Goal: Communication & Community: Answer question/provide support

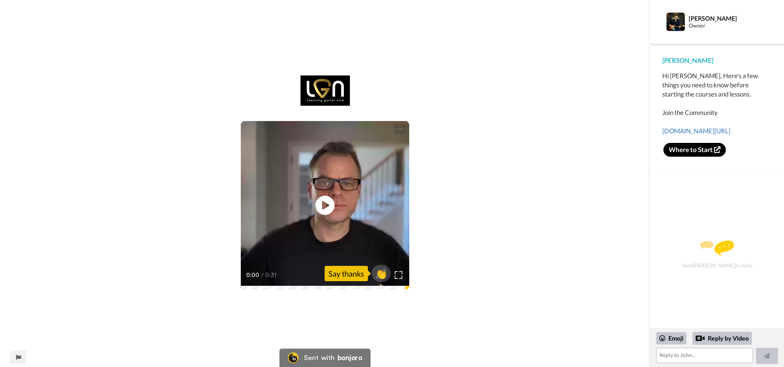
click at [283, 188] on video at bounding box center [325, 205] width 168 height 168
click at [383, 271] on span "👏" at bounding box center [381, 273] width 24 height 15
click at [708, 359] on textarea "👏" at bounding box center [704, 355] width 97 height 15
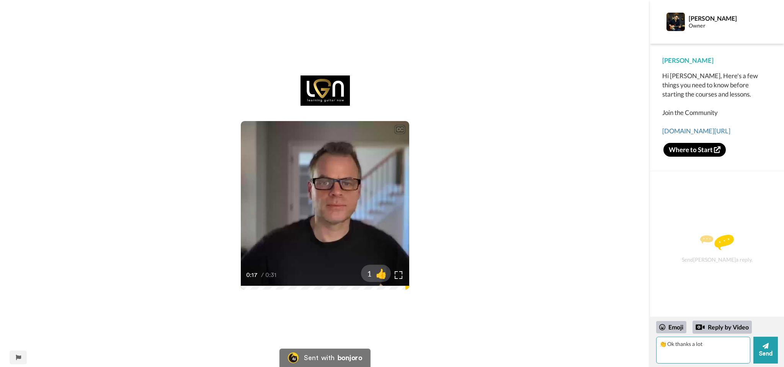
type textarea "👏 Ok thanks a lot"
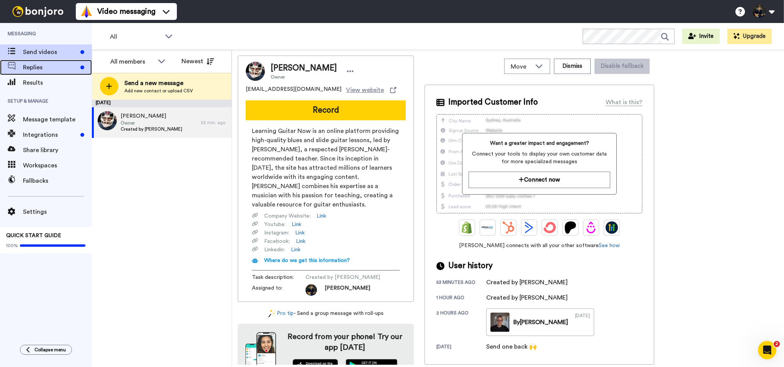
click at [31, 66] on span "Replies" at bounding box center [50, 67] width 54 height 9
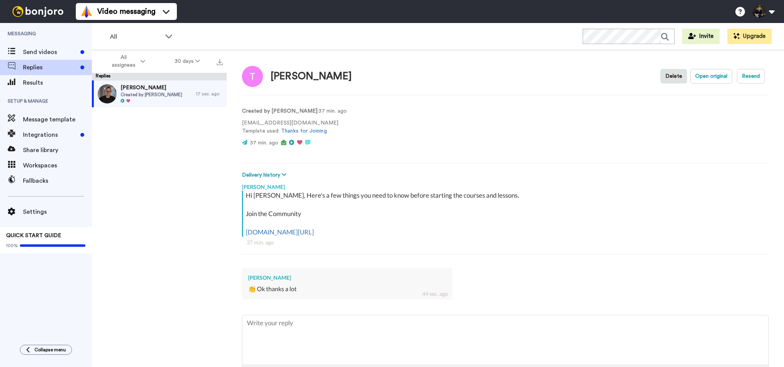
type textarea "x"
click at [265, 31] on div "All WORKSPACES View all All Default Task List + Add a new workspace Invite Upgr…" at bounding box center [438, 36] width 692 height 27
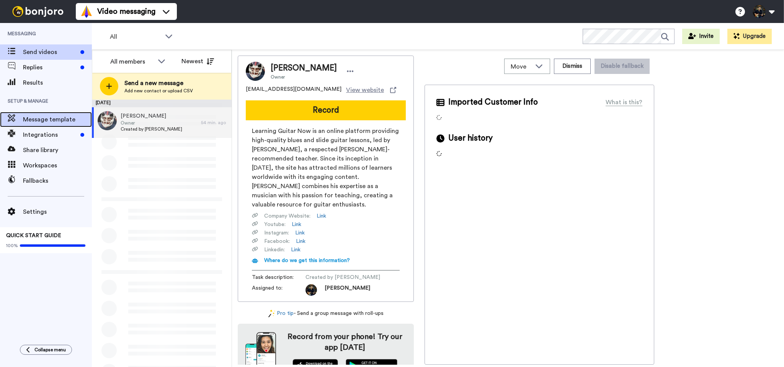
click at [56, 123] on span "Message template" at bounding box center [57, 119] width 69 height 9
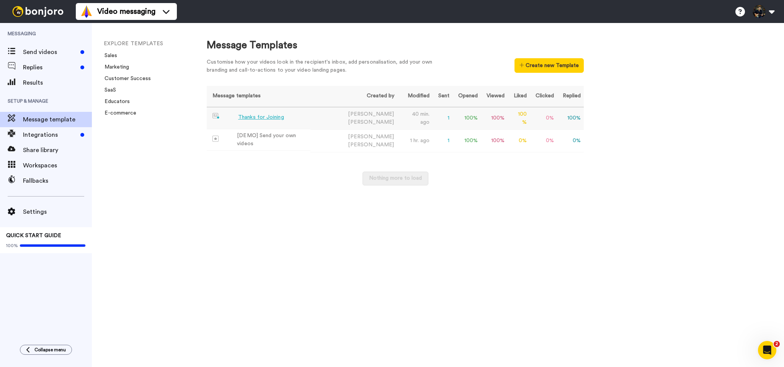
click at [263, 119] on div "Thanks for Joining" at bounding box center [261, 117] width 46 height 8
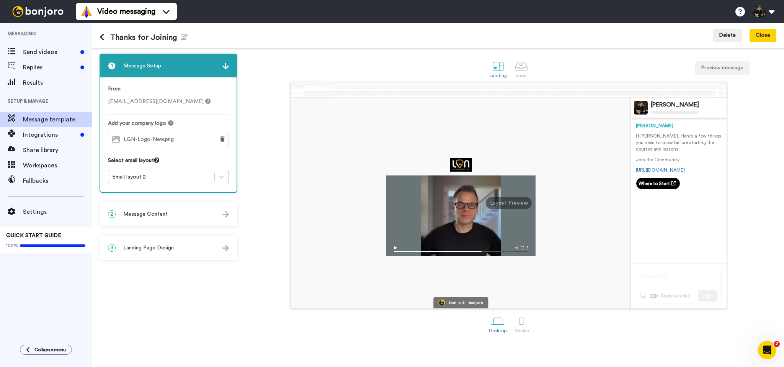
click at [152, 218] on div "2 Message Content" at bounding box center [168, 214] width 136 height 23
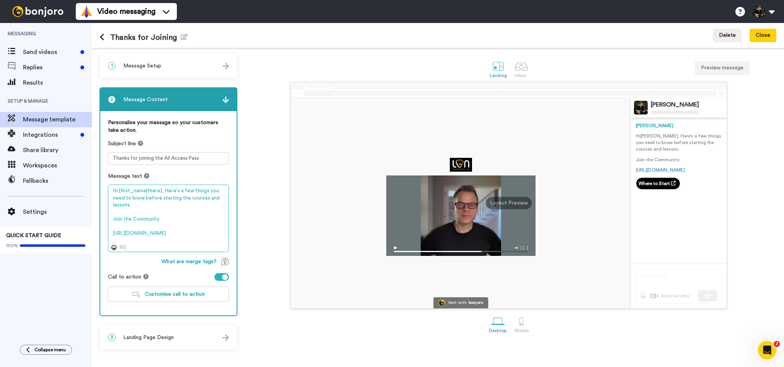
click at [152, 238] on textarea "Hi {first_name|there}, Here's a few things you need to know before starting the…" at bounding box center [168, 218] width 121 height 67
click at [162, 224] on textarea "Hi {first_name|there}, Here's a few things you need to know before starting the…" at bounding box center [168, 218] width 121 height 67
drag, startPoint x: 217, startPoint y: 241, endPoint x: 110, endPoint y: 236, distance: 107.3
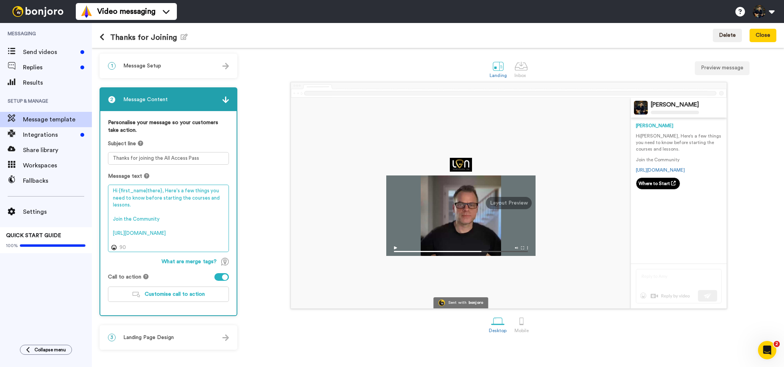
click at [110, 236] on textarea "Hi {first_name|there}, Here's a few things you need to know before starting the…" at bounding box center [168, 218] width 121 height 67
paste textarea "link.learningguitarnow.com/join-community"
click at [113, 219] on textarea "Hi {first_name|there}, Here's a few things you need to know before starting the…" at bounding box center [168, 218] width 121 height 67
click at [158, 218] on textarea "Hi {first_name|there}, Here's a few things you need to know before starting the…" at bounding box center [168, 218] width 121 height 67
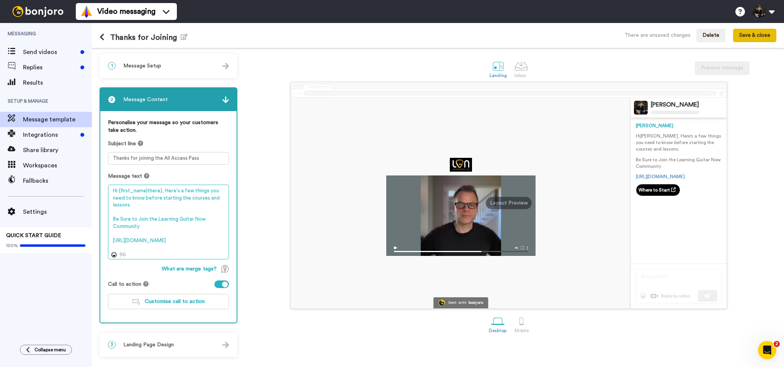
type textarea "Hi {first_name|there}, Here's a few things you need to know before starting the…"
click at [753, 40] on button "Save & close" at bounding box center [754, 36] width 43 height 14
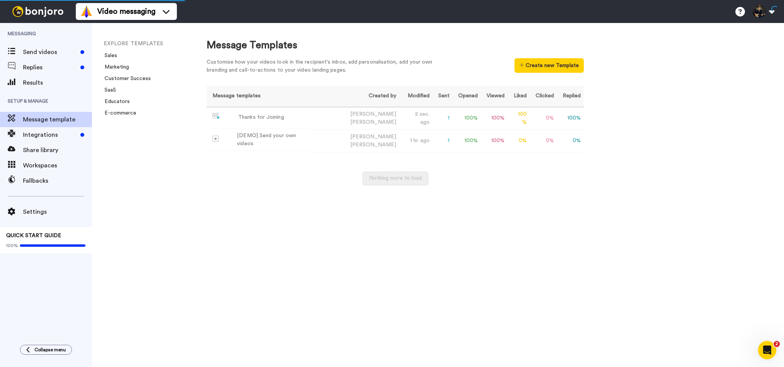
click at [687, 65] on div "Message Templates Customise how your videos look in the recipient's inbox, add …" at bounding box center [487, 195] width 593 height 344
click at [260, 116] on div "Thanks for Joining" at bounding box center [261, 117] width 46 height 8
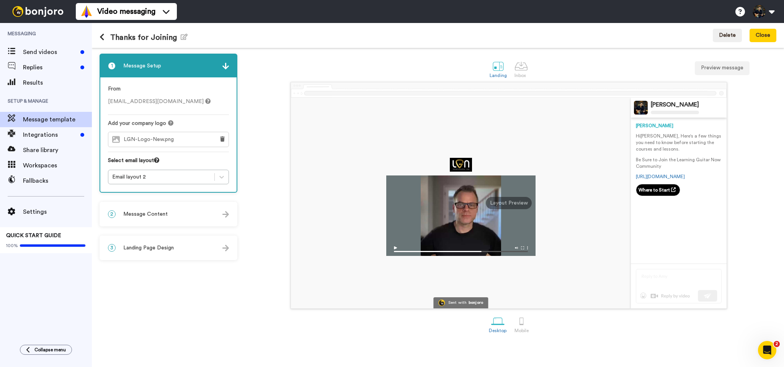
click at [154, 209] on div "2 Message Content" at bounding box center [168, 214] width 136 height 23
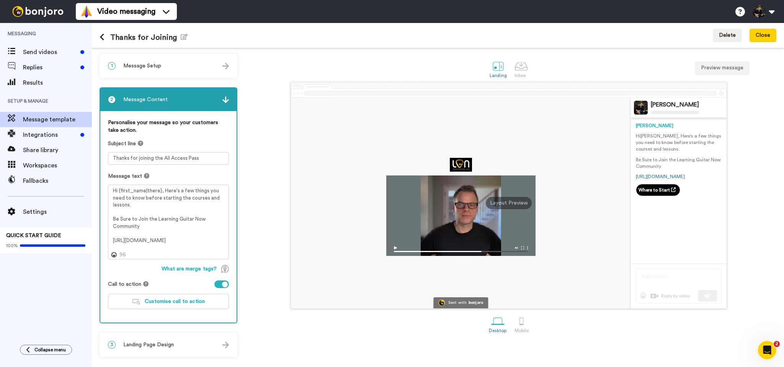
click at [158, 344] on span "Landing Page Design" at bounding box center [148, 345] width 51 height 8
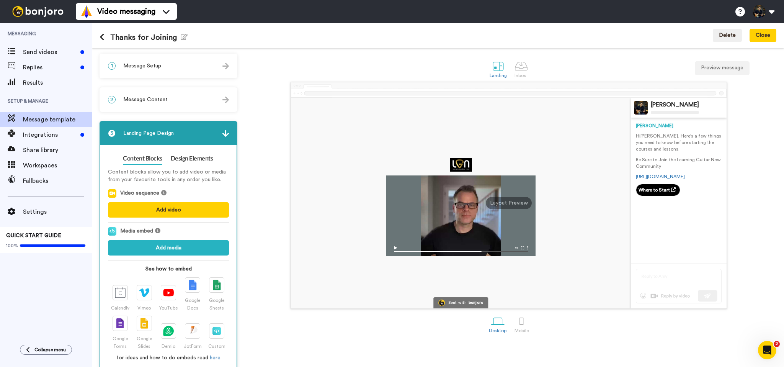
scroll to position [13, 0]
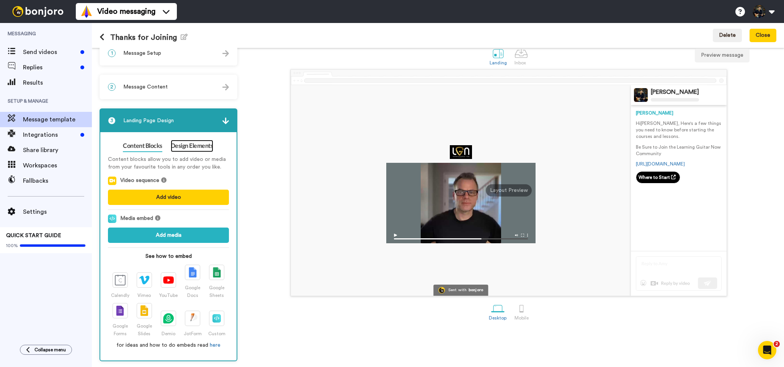
click at [188, 144] on link "Design Elements" at bounding box center [192, 146] width 42 height 12
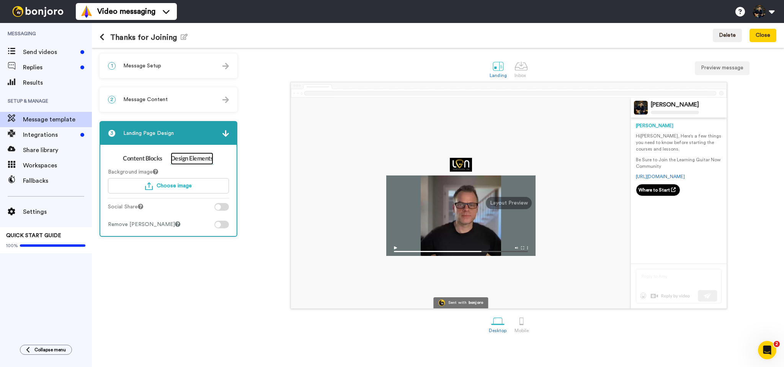
scroll to position [0, 0]
click at [218, 224] on div at bounding box center [218, 225] width 6 height 6
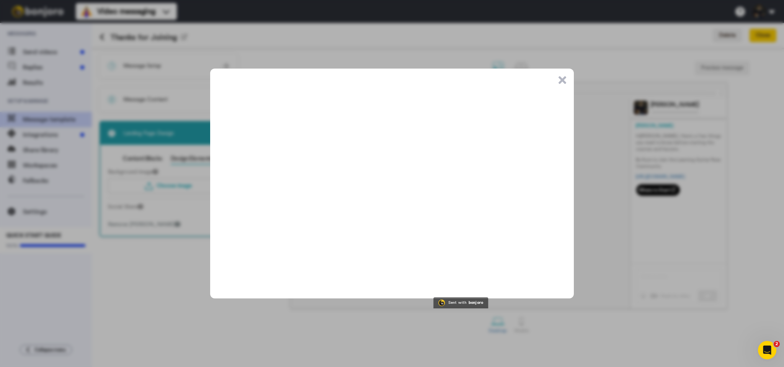
click at [561, 80] on button ".cls-1{stroke-width:0px;}" at bounding box center [563, 80] width 8 height 8
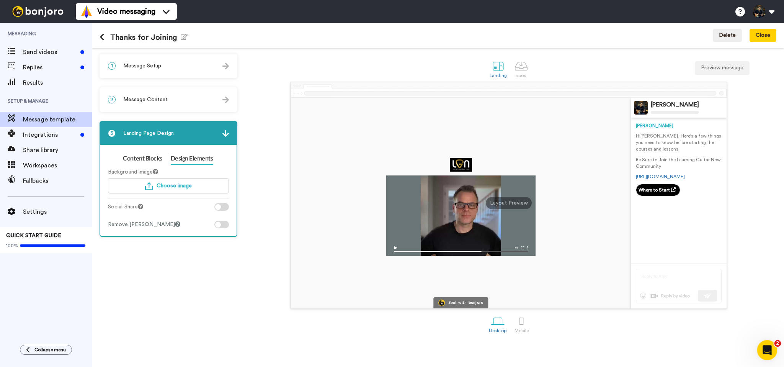
click at [767, 355] on icon "Open Intercom Messenger" at bounding box center [766, 349] width 13 height 13
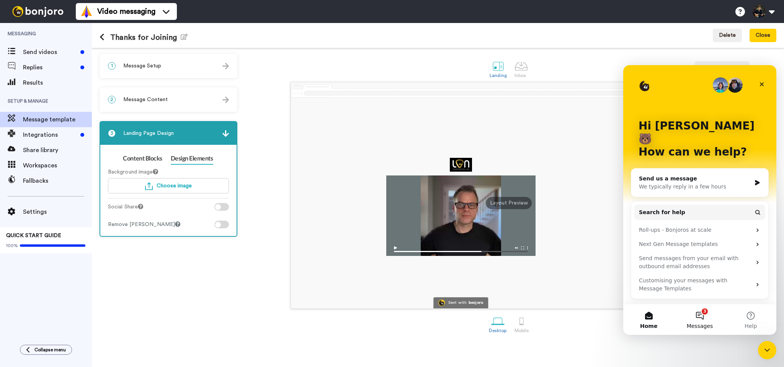
click at [698, 314] on button "3 Messages" at bounding box center [699, 319] width 51 height 31
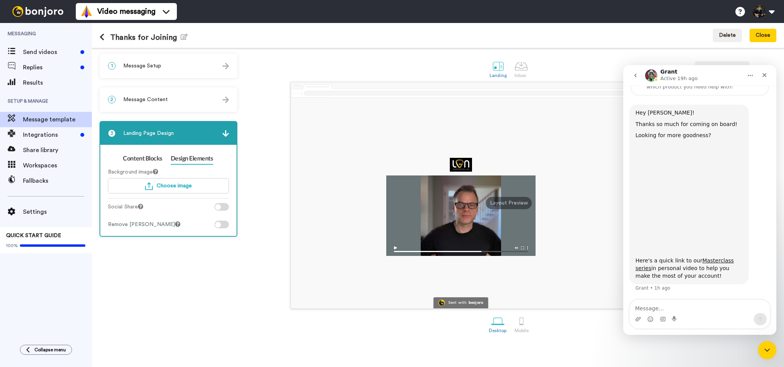
scroll to position [44, 0]
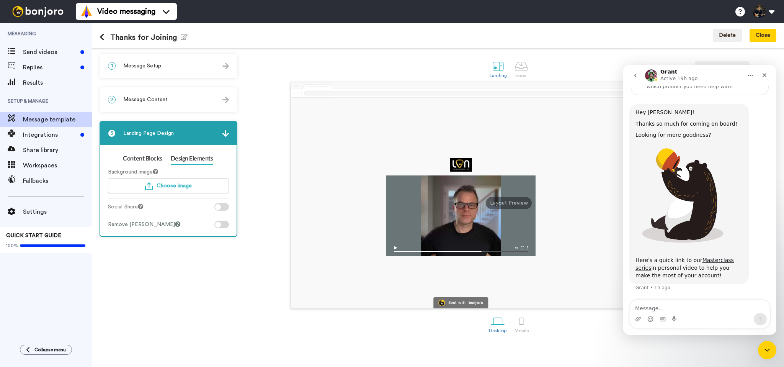
click at [638, 75] on icon "go back" at bounding box center [636, 75] width 6 height 6
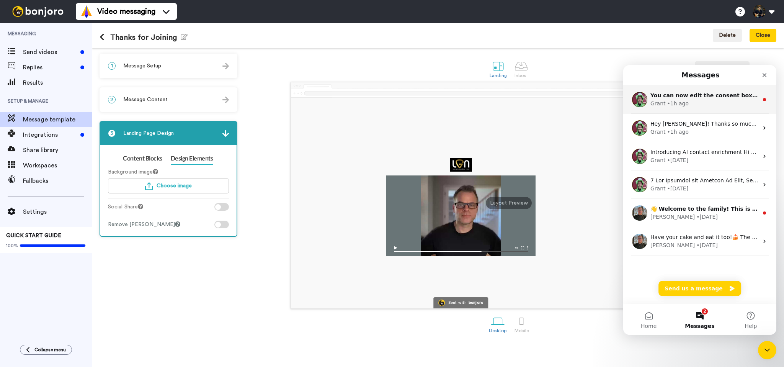
click at [687, 103] on div "Grant • 1h ago" at bounding box center [705, 104] width 108 height 8
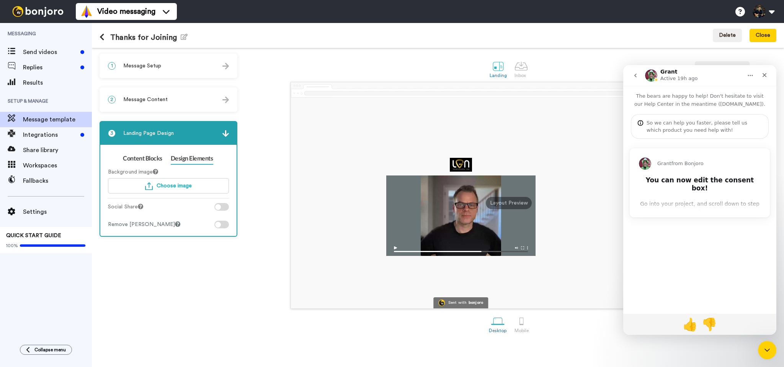
click at [722, 191] on div "You can now edit the consent box! Go into your project, and scroll down to step…" at bounding box center [700, 235] width 122 height 119
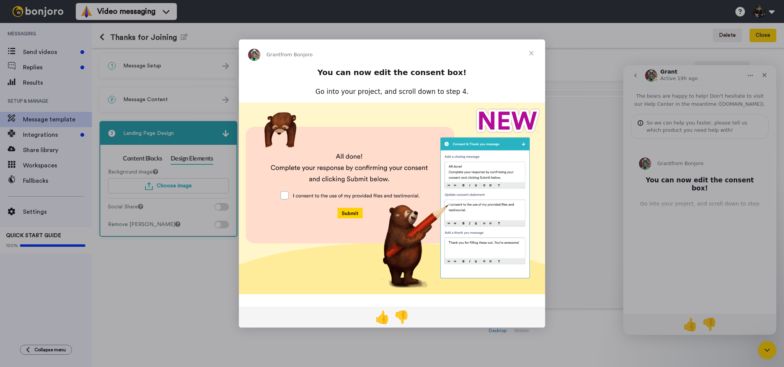
click at [531, 53] on span "Close" at bounding box center [532, 53] width 28 height 28
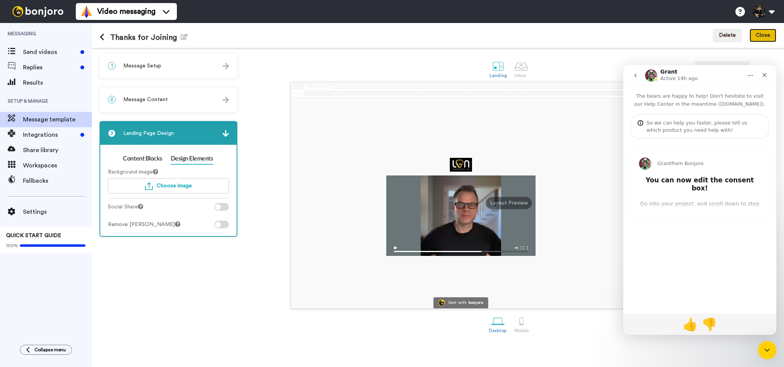
click at [766, 34] on button "Close" at bounding box center [763, 36] width 27 height 14
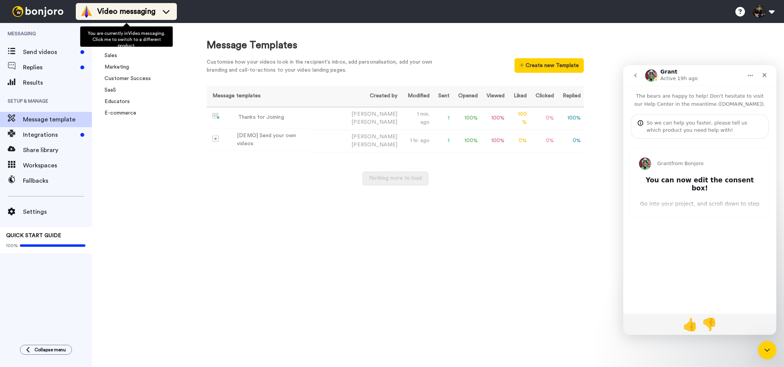
click at [124, 11] on span "Video messaging" at bounding box center [126, 11] width 58 height 11
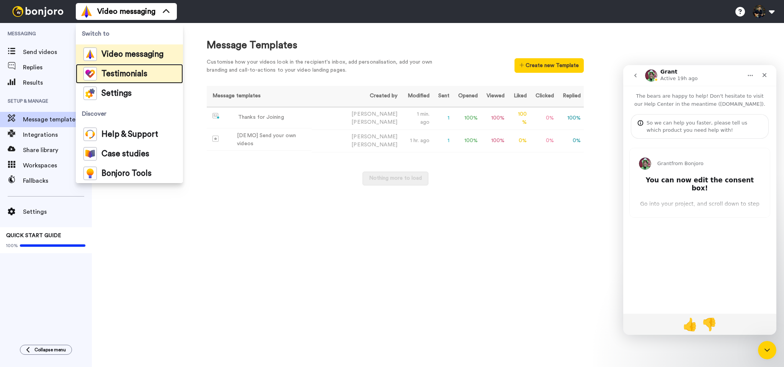
click at [119, 74] on span "Testimonials" at bounding box center [124, 74] width 46 height 8
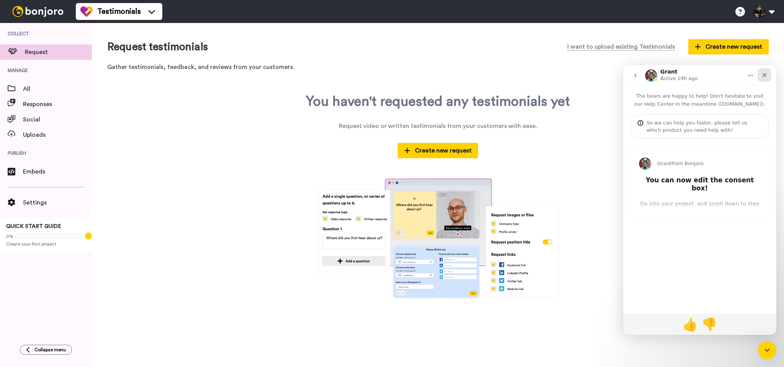
click at [763, 78] on div "Close" at bounding box center [765, 75] width 14 height 14
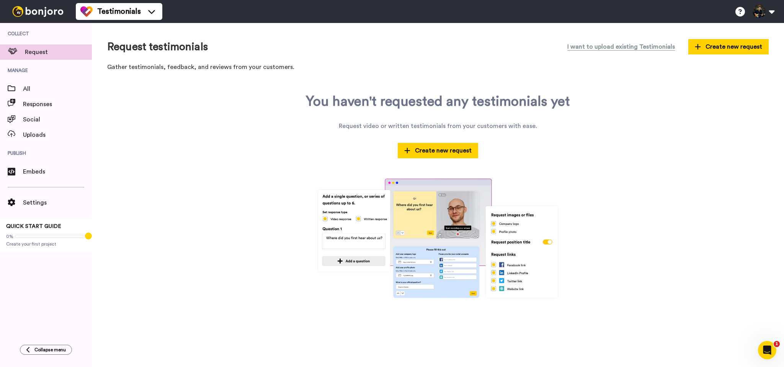
click at [206, 156] on div "You haven't requested any testimonials yet Request video or written testimonial…" at bounding box center [438, 197] width 662 height 206
click at [685, 121] on div "You haven't requested any testimonials yet Request video or written testimonial…" at bounding box center [438, 197] width 662 height 206
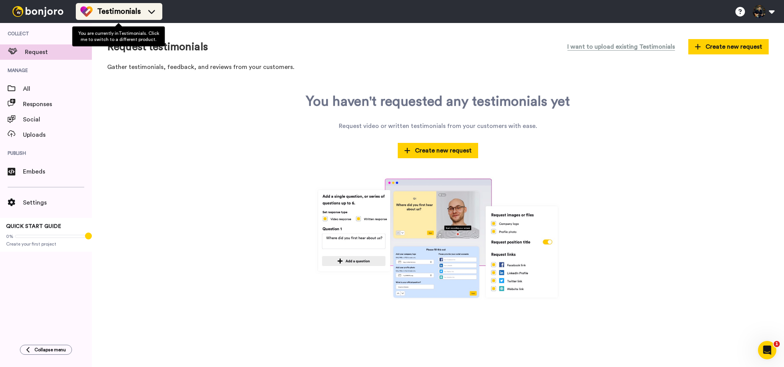
click at [125, 11] on span "Testimonials" at bounding box center [119, 11] width 44 height 11
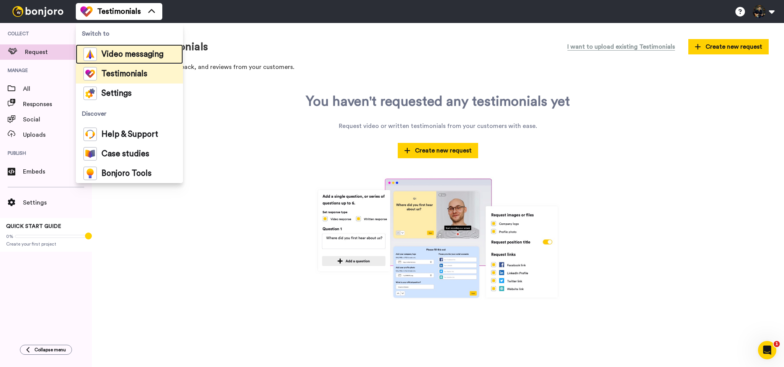
click at [124, 51] on span "Video messaging" at bounding box center [132, 55] width 62 height 8
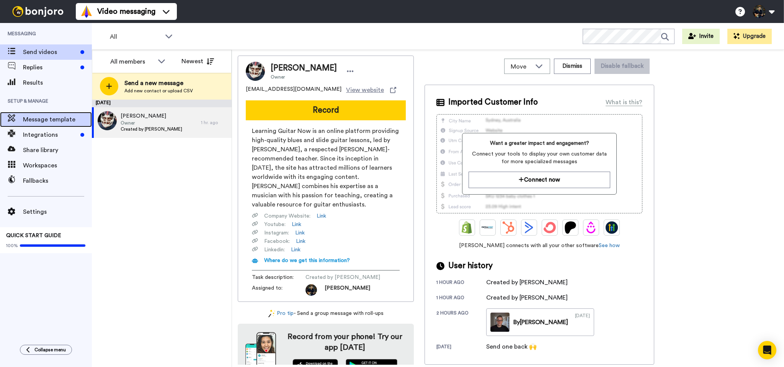
click at [29, 117] on span "Message template" at bounding box center [57, 119] width 69 height 9
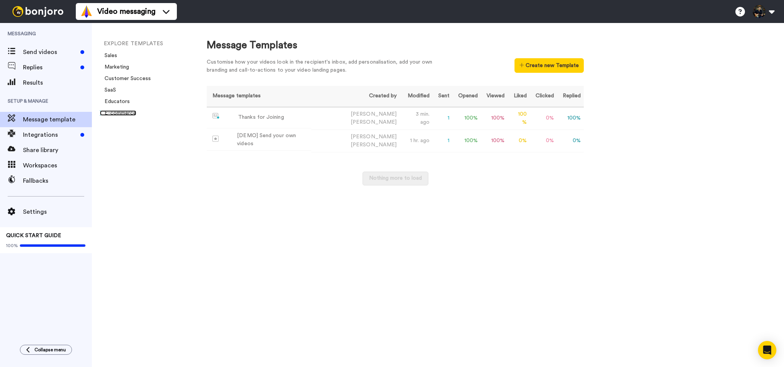
click at [120, 111] on link "E-commerce" at bounding box center [118, 112] width 36 height 5
click at [122, 101] on link "Educators" at bounding box center [115, 101] width 30 height 5
click at [183, 195] on div "EXPLORE TEMPLATES Sales Marketing Customer Success SaaS Educators E-commerce" at bounding box center [142, 195] width 100 height 344
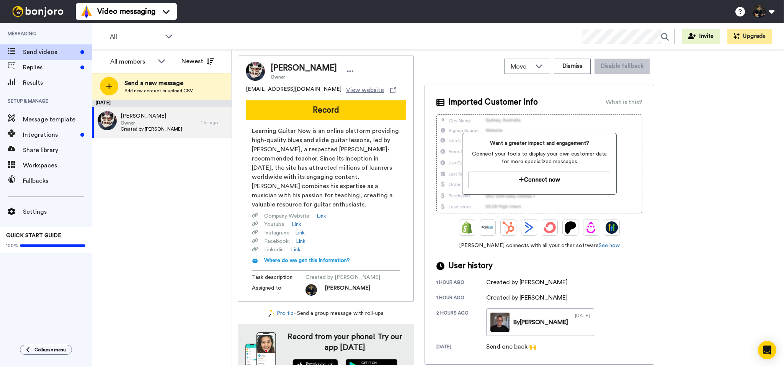
scroll to position [8, 0]
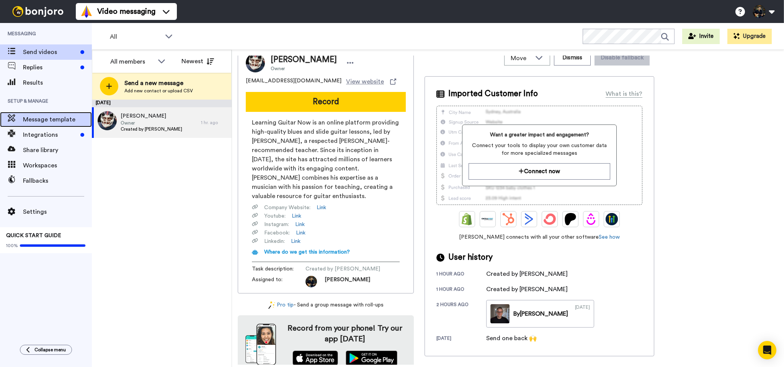
click at [57, 122] on span "Message template" at bounding box center [57, 119] width 69 height 9
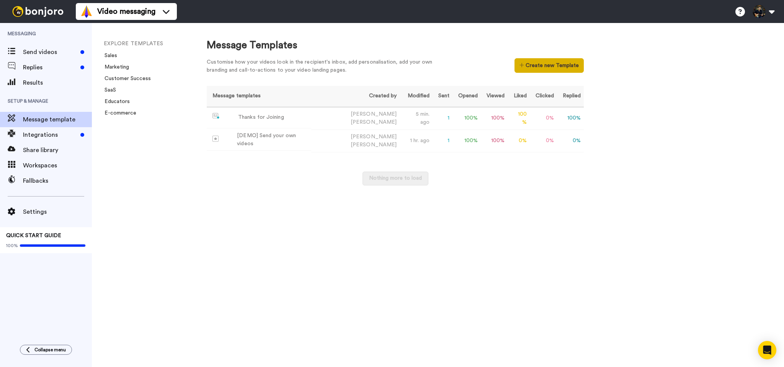
click at [548, 66] on button "Create new Template" at bounding box center [549, 65] width 69 height 15
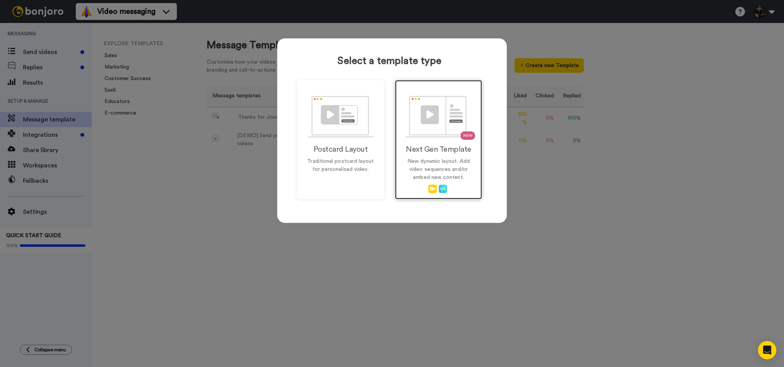
click at [441, 121] on img at bounding box center [438, 117] width 67 height 42
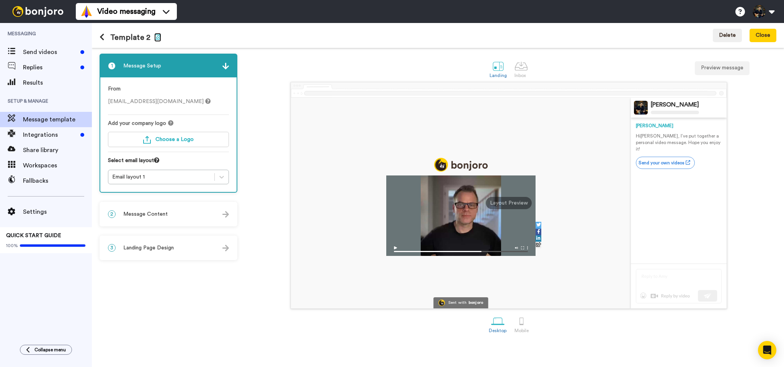
click at [156, 38] on icon "button" at bounding box center [157, 37] width 7 height 6
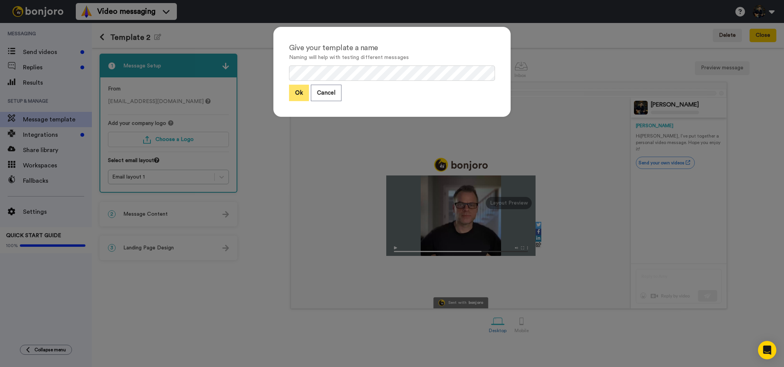
click at [296, 96] on button "Ok" at bounding box center [299, 93] width 20 height 16
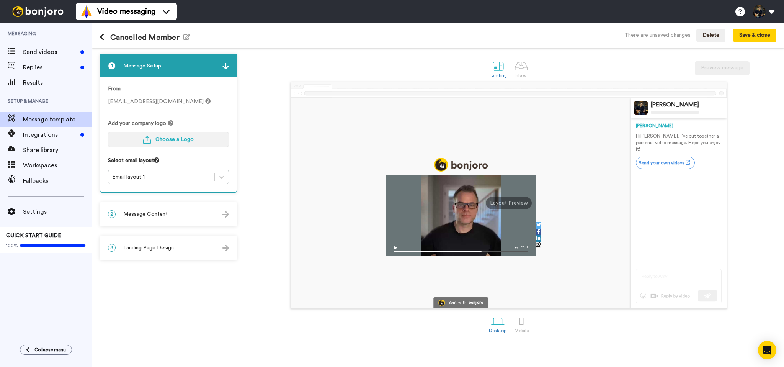
click at [159, 137] on span "Choose a Logo" at bounding box center [174, 139] width 38 height 5
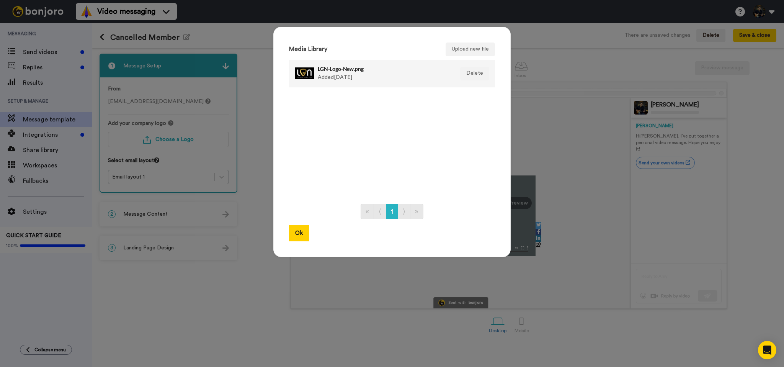
click at [299, 74] on div at bounding box center [304, 73] width 19 height 19
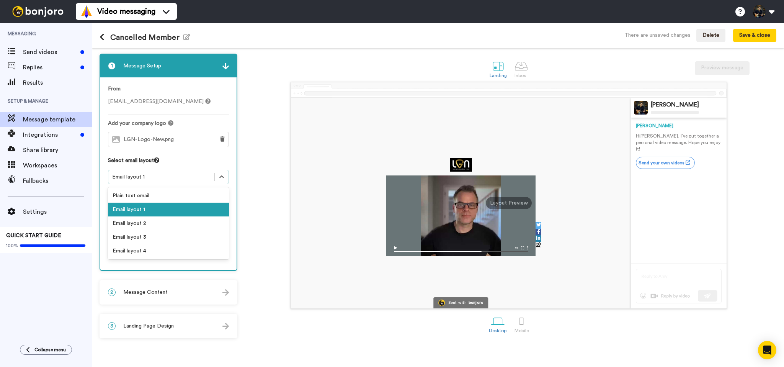
click at [138, 175] on div "Email layout 1" at bounding box center [161, 177] width 98 height 8
click at [132, 227] on div "Email layout 2" at bounding box center [168, 223] width 121 height 14
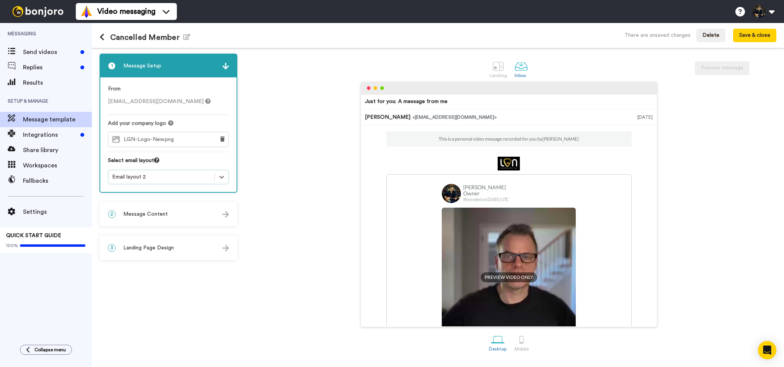
click at [142, 177] on div "Email layout 2" at bounding box center [161, 177] width 98 height 8
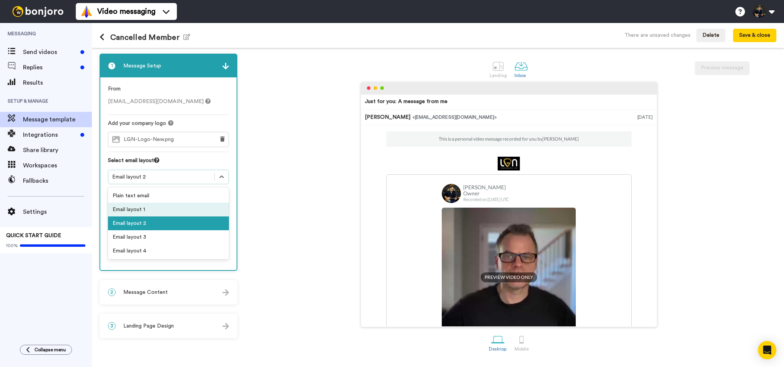
click at [129, 212] on div "Email layout 1" at bounding box center [168, 210] width 121 height 14
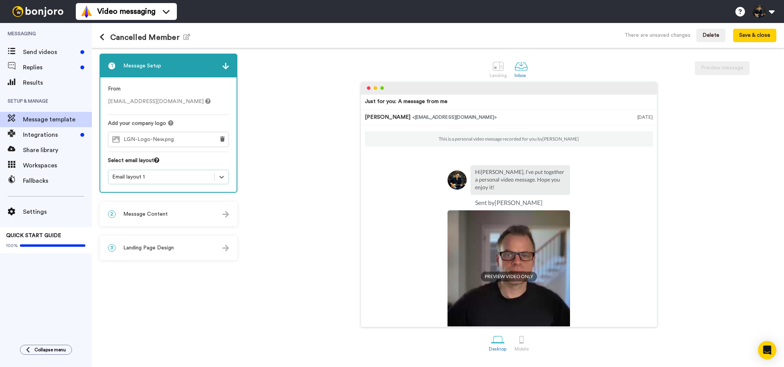
click at [139, 178] on div "Email layout 1" at bounding box center [161, 177] width 98 height 8
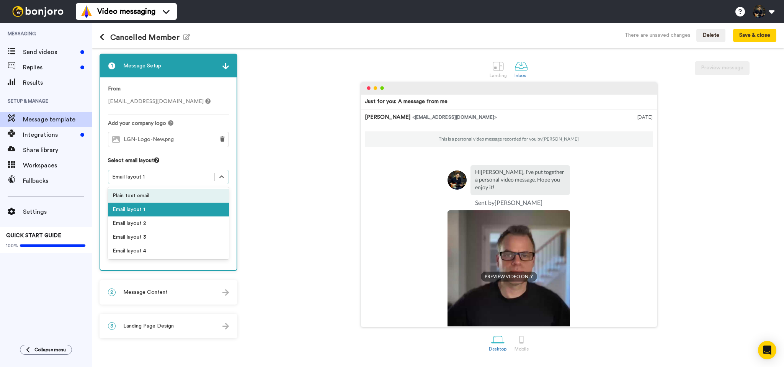
click at [134, 193] on div "Plain text email" at bounding box center [168, 196] width 121 height 14
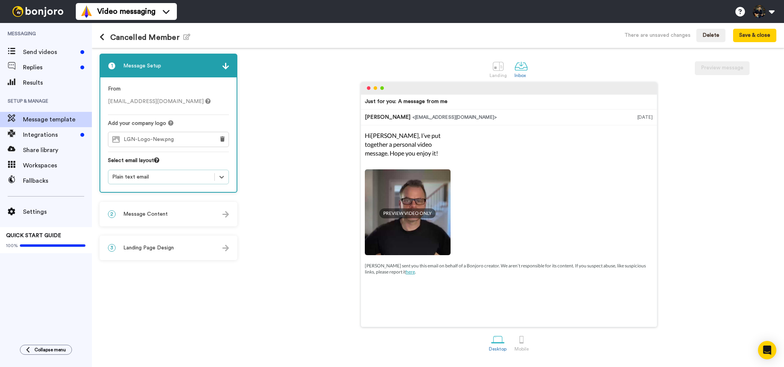
click at [136, 173] on div "Plain text email" at bounding box center [161, 177] width 98 height 8
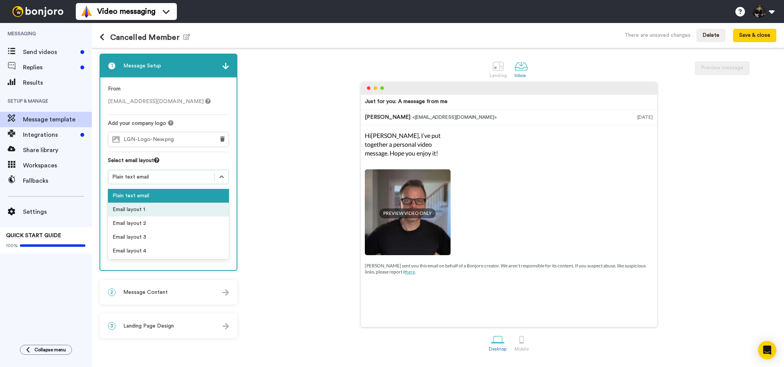
click at [142, 210] on div "Email layout 1" at bounding box center [168, 210] width 121 height 14
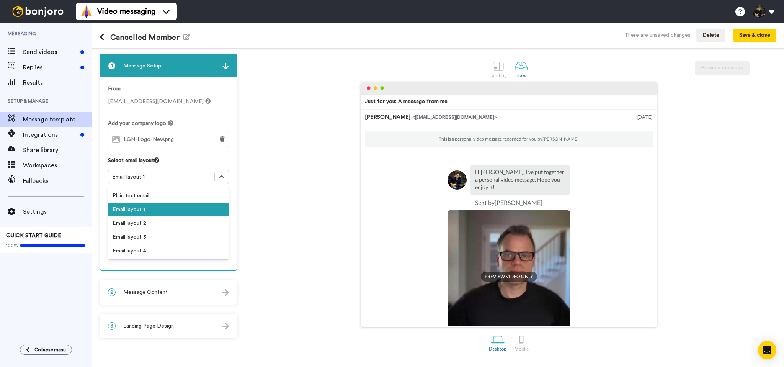
click at [136, 177] on div "Email layout 1" at bounding box center [161, 177] width 98 height 8
click at [133, 214] on div "Email layout 1" at bounding box center [168, 210] width 121 height 14
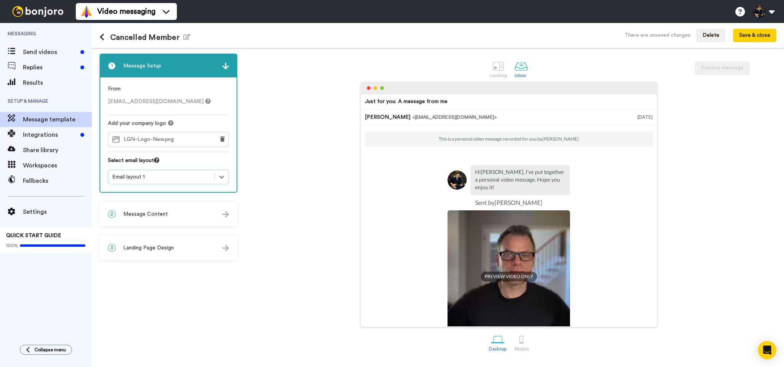
click at [142, 213] on span "Message Content" at bounding box center [145, 214] width 44 height 8
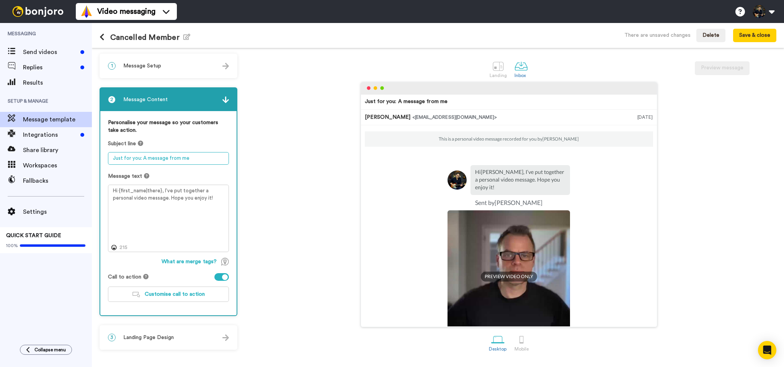
click at [158, 156] on textarea "Just for you: A message from me" at bounding box center [168, 158] width 121 height 13
click at [165, 157] on textarea "Can you spare 1 minute?" at bounding box center [168, 158] width 121 height 13
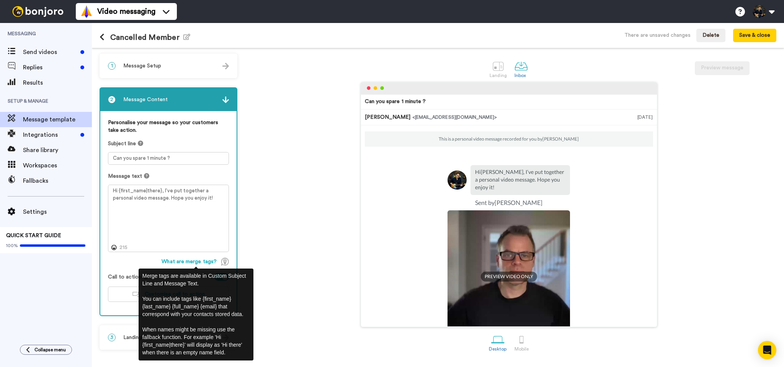
click at [183, 262] on span "What are merge tags?" at bounding box center [189, 262] width 55 height 8
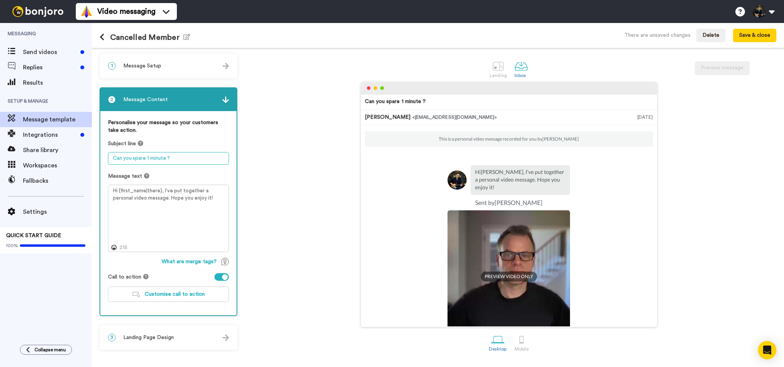
click at [165, 159] on textarea "Can you spare 1 minute ?" at bounding box center [168, 158] width 121 height 13
click at [177, 159] on textarea "Can you spare 1 minute {firstname}?" at bounding box center [168, 158] width 121 height 13
type textarea "Can you spare 1 minute {first_name}?"
click at [164, 195] on textarea "Hi {first_name|there}, I’ve put together a personal video message. Hope you enj…" at bounding box center [168, 218] width 121 height 67
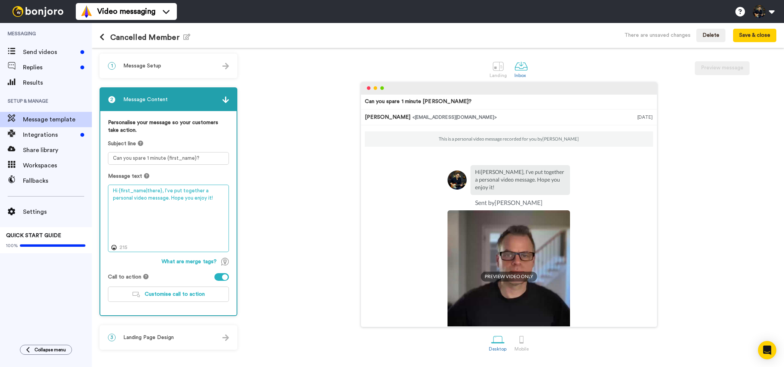
click at [164, 195] on textarea "Hi {first_name|there}, I’ve put together a personal video message. Hope you enj…" at bounding box center [168, 218] width 121 height 67
paste textarea "notice you cancelled your subscription with us. I wanted to say a personal fare…"
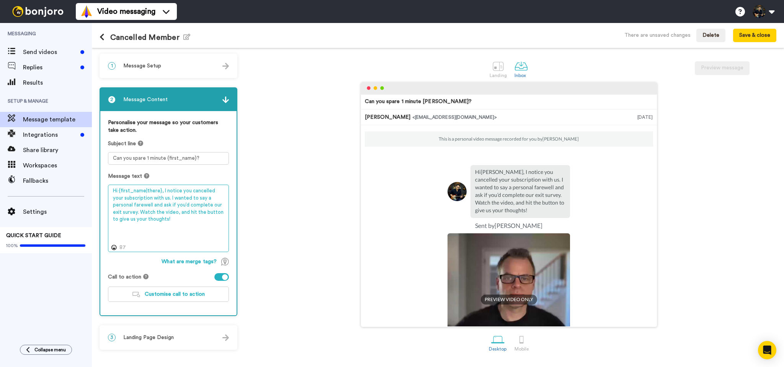
click at [163, 192] on textarea "Hi {first_name|there}, I notice you cancelled your subscription with us. I want…" at bounding box center [168, 218] width 121 height 67
click at [154, 198] on textarea "Hi {first_name|there}, I notice you cancelled your subscription with us. I want…" at bounding box center [168, 218] width 121 height 67
click at [114, 199] on textarea "Hi {first_name|there}, I notice you cancelled your subscription with us. I want…" at bounding box center [168, 218] width 121 height 67
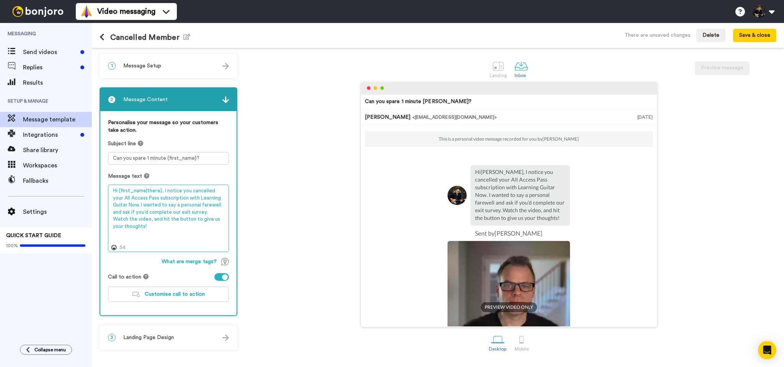
click at [176, 207] on textarea "Hi {first_name|there}, I notice you cancelled your All Access Pass subscription…" at bounding box center [168, 218] width 121 height 67
click at [187, 221] on textarea "Hi {first_name|there}, I notice you cancelled your All Access Pass subscription…" at bounding box center [168, 218] width 121 height 67
click at [163, 227] on textarea "Hi {first_name|there}, I notice you cancelled your All Access Pass subscription…" at bounding box center [168, 218] width 121 height 67
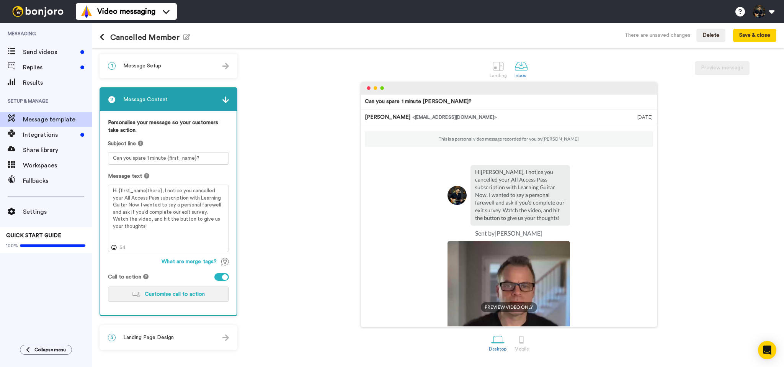
click at [170, 296] on span "Customise call to action" at bounding box center [175, 293] width 60 height 5
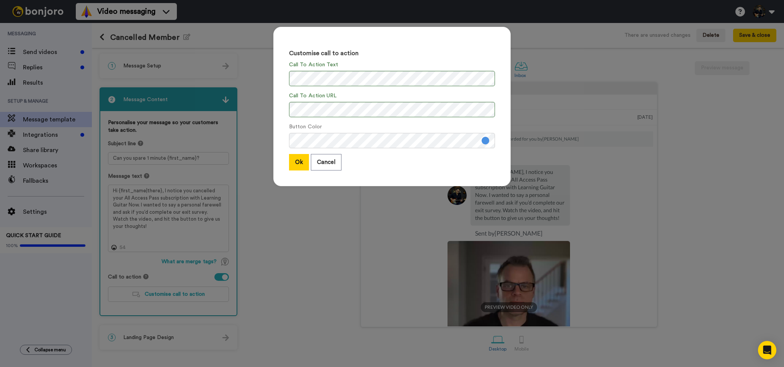
click at [484, 141] on button at bounding box center [486, 141] width 8 height 8
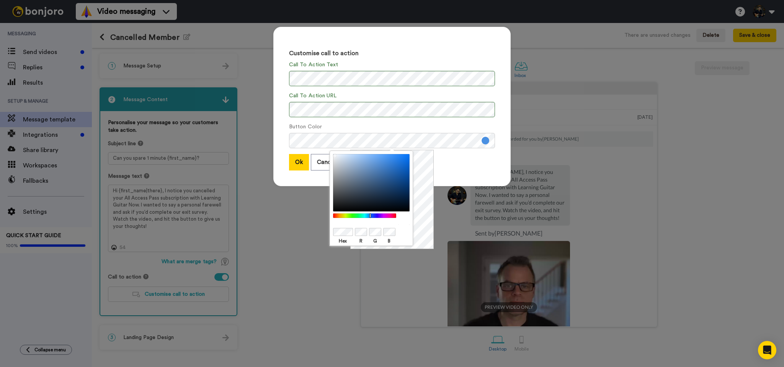
drag, startPoint x: 366, startPoint y: 182, endPoint x: 293, endPoint y: 129, distance: 90.8
click at [293, 129] on body "Video messaging Switch to Video messaging Testimonials Settings Discover Help &…" at bounding box center [392, 183] width 784 height 367
drag, startPoint x: 362, startPoint y: 180, endPoint x: 328, endPoint y: 149, distance: 45.8
click at [328, 149] on body "Video messaging Switch to Video messaging Testimonials Settings Discover Help &…" at bounding box center [392, 183] width 784 height 367
click at [299, 166] on button "Ok" at bounding box center [299, 162] width 20 height 16
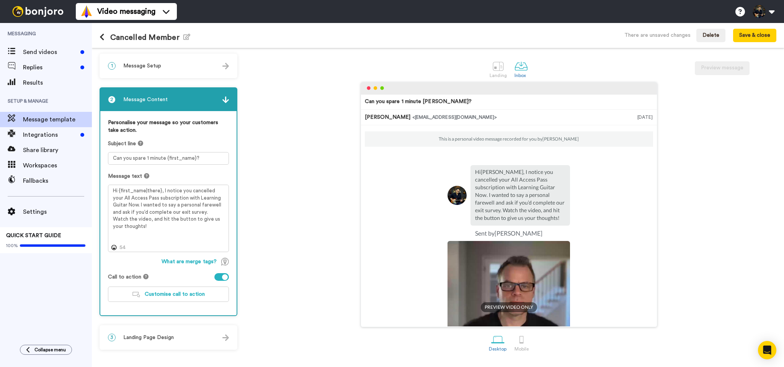
click at [166, 99] on div "2 Message Content" at bounding box center [168, 99] width 136 height 23
click at [142, 333] on div "3 Landing Page Design" at bounding box center [168, 337] width 136 height 23
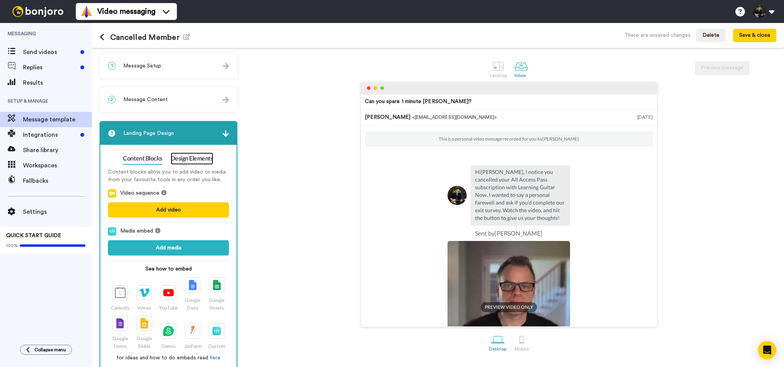
click at [187, 162] on link "Design Elements" at bounding box center [192, 158] width 42 height 12
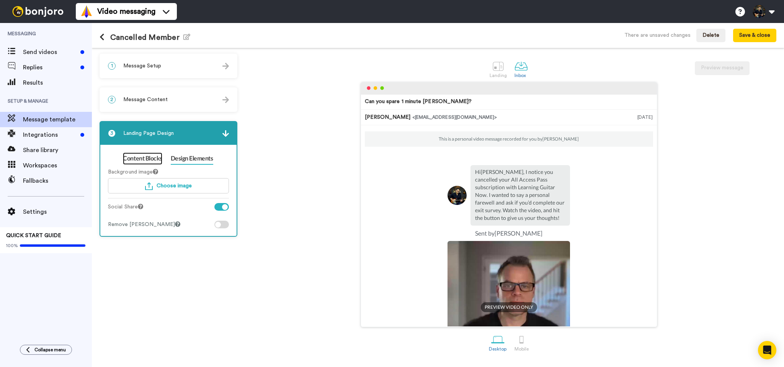
click at [137, 159] on link "Content Blocks" at bounding box center [142, 158] width 39 height 12
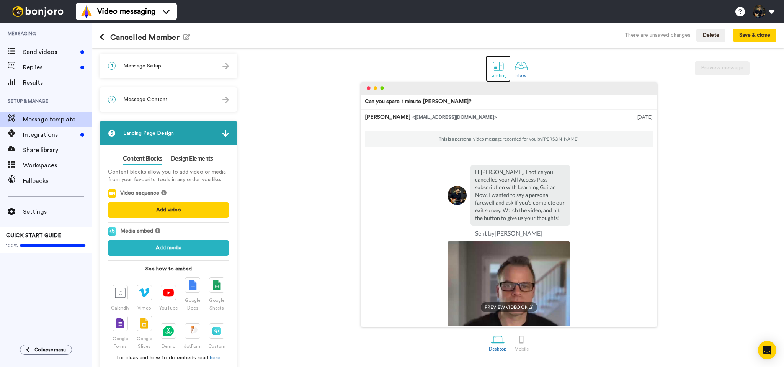
click at [493, 73] on div "Landing" at bounding box center [498, 75] width 17 height 5
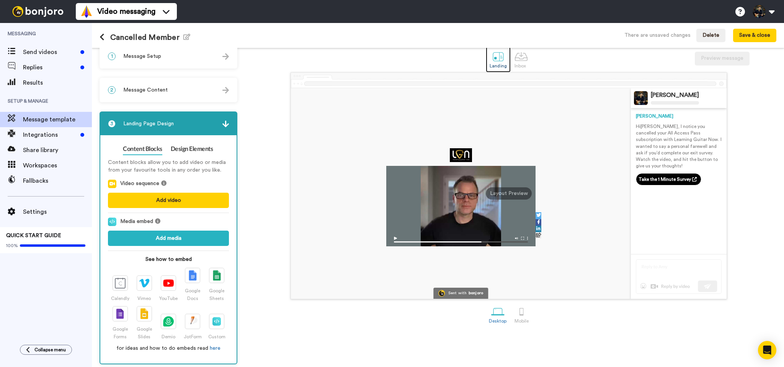
scroll to position [13, 0]
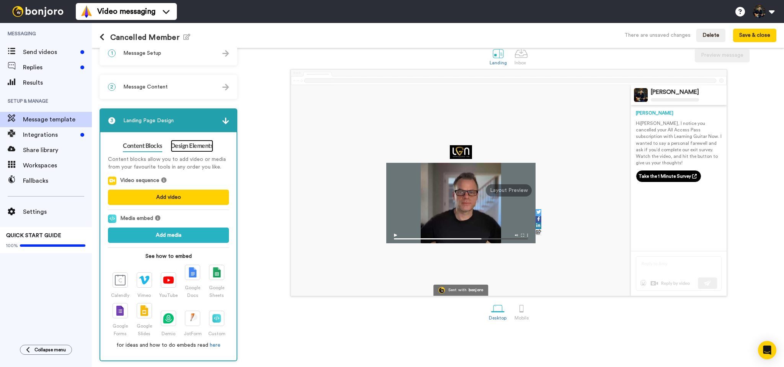
click at [207, 145] on link "Design Elements" at bounding box center [192, 146] width 42 height 12
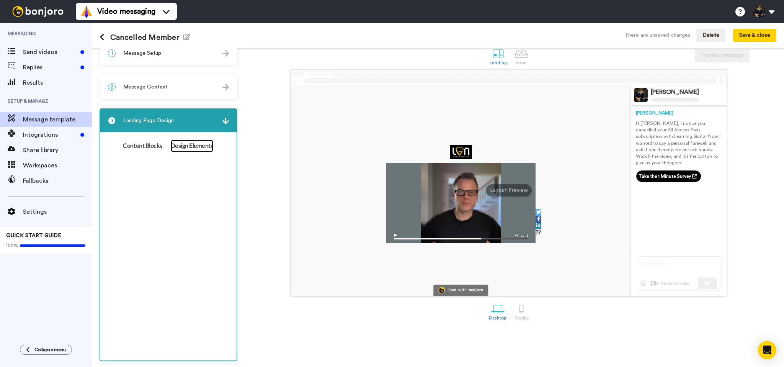
scroll to position [0, 0]
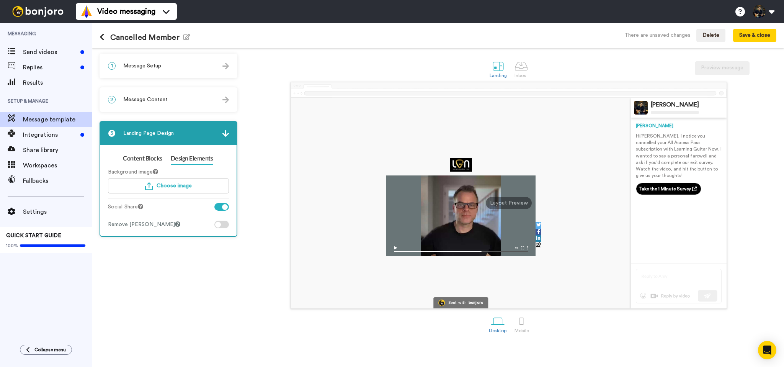
click at [222, 206] on div at bounding box center [225, 207] width 6 height 6
click at [148, 158] on link "Content Blocks" at bounding box center [142, 158] width 39 height 12
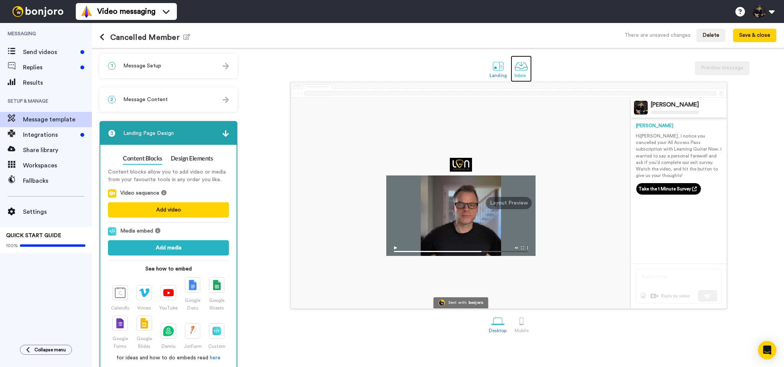
click at [522, 72] on div at bounding box center [521, 65] width 13 height 13
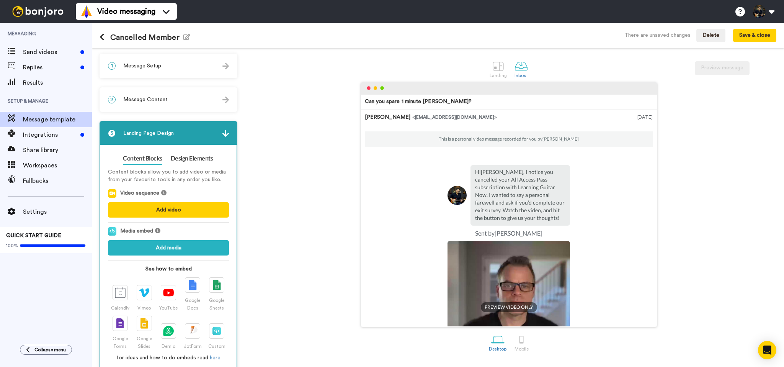
click at [143, 67] on span "Message Setup" at bounding box center [142, 66] width 38 height 8
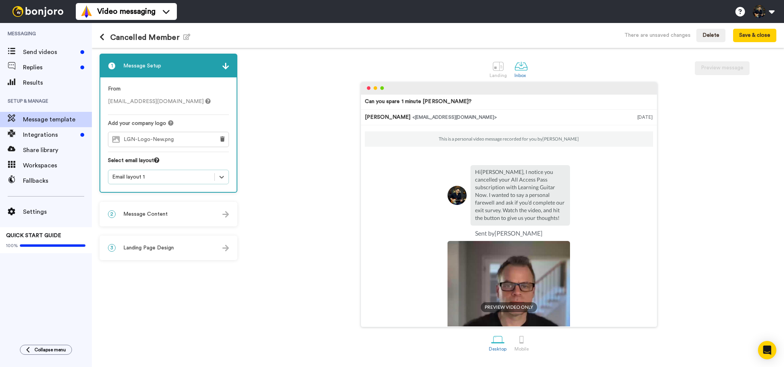
click at [142, 180] on div "Email layout 1" at bounding box center [161, 177] width 98 height 8
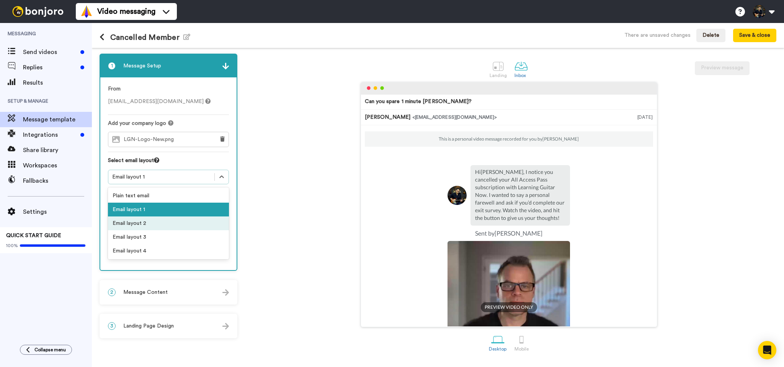
click at [132, 223] on div "Email layout 2" at bounding box center [168, 223] width 121 height 14
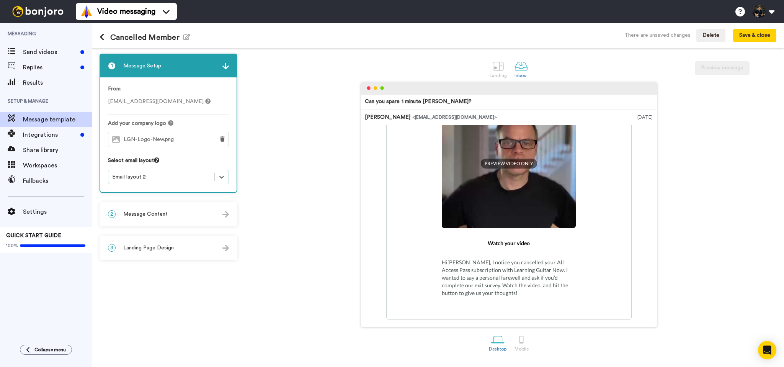
scroll to position [29, 0]
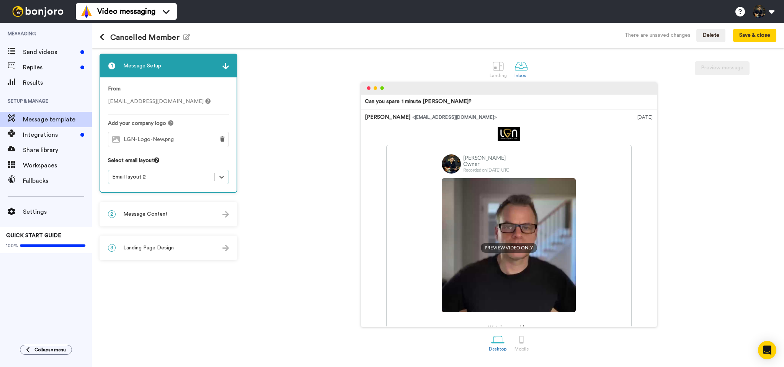
click at [143, 216] on span "Message Content" at bounding box center [145, 214] width 44 height 8
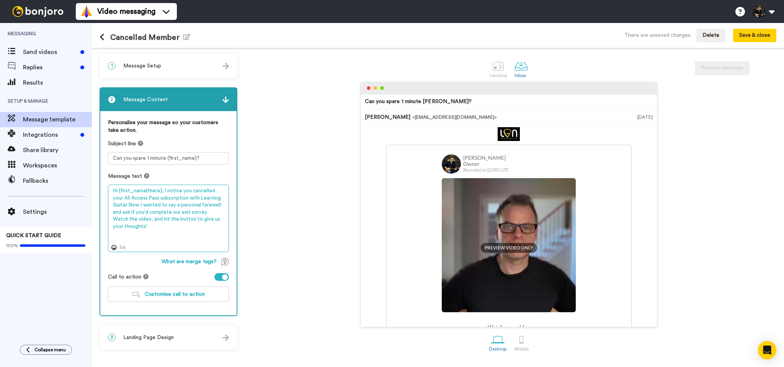
click at [179, 191] on textarea "Hi {first_name|there}, I notice you cancelled your All Access Pass subscription…" at bounding box center [168, 218] width 121 height 67
click at [174, 226] on textarea "Hi {first_name|there}, I noticed that you cancelled your All Access Pass subscr…" at bounding box center [168, 218] width 121 height 67
type textarea "Hi {first_name|there}, I noticed that you cancelled your All Access Pass subscr…"
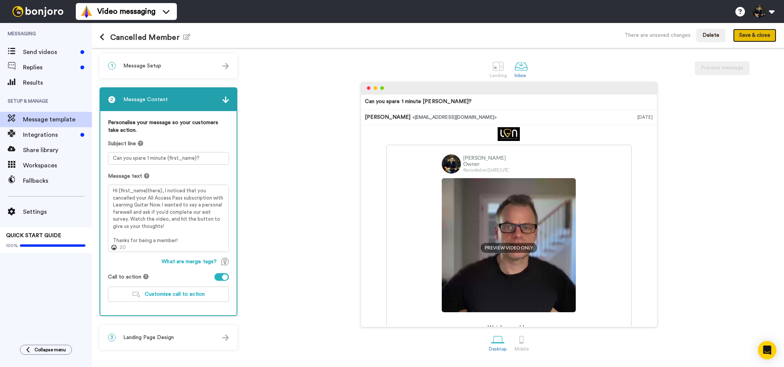
click at [759, 29] on button "Save & close" at bounding box center [754, 36] width 43 height 14
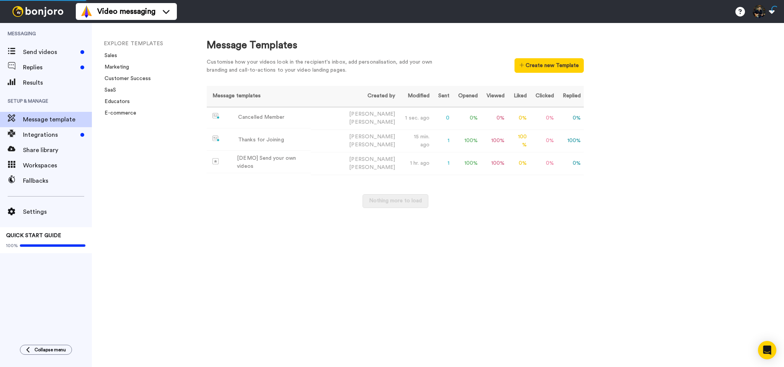
click at [716, 124] on div "Message Templates Customise how your videos look in the recipient's inbox, add …" at bounding box center [487, 195] width 593 height 344
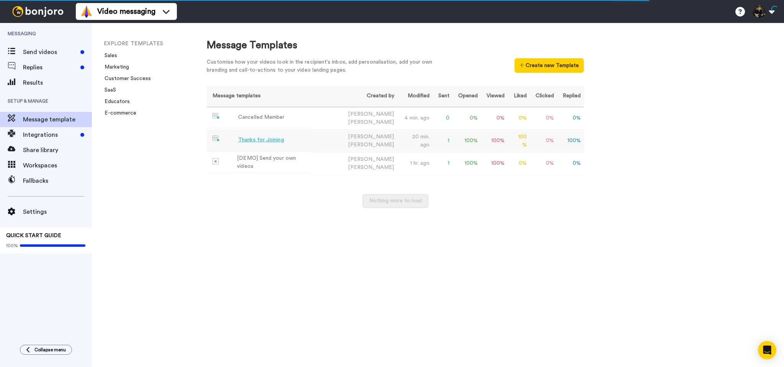
click at [260, 138] on div "Thanks for Joining" at bounding box center [261, 140] width 46 height 8
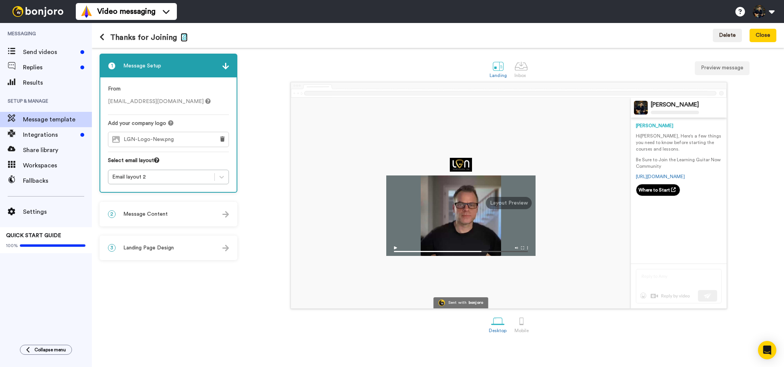
click at [185, 36] on icon "button" at bounding box center [184, 37] width 7 height 6
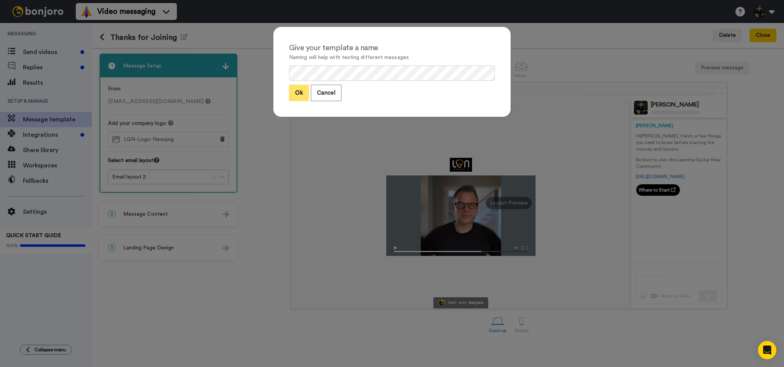
click at [301, 94] on button "Ok" at bounding box center [299, 93] width 20 height 16
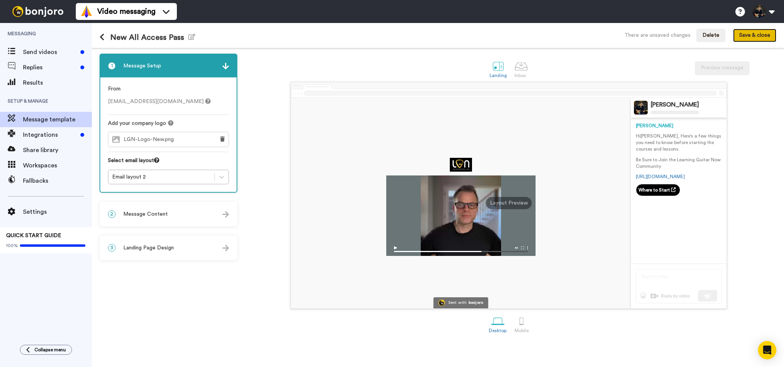
click at [761, 38] on button "Save & close" at bounding box center [754, 36] width 43 height 14
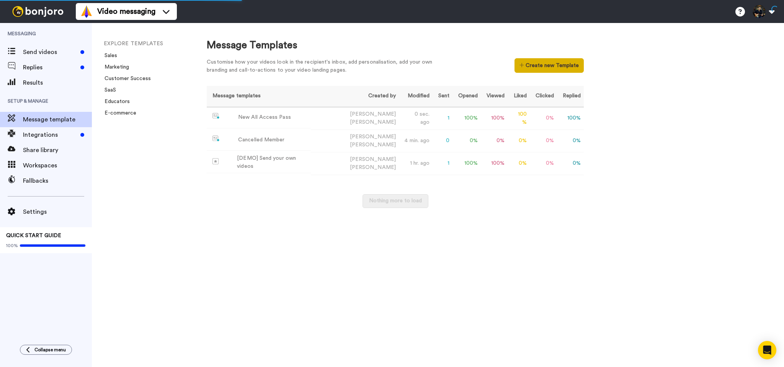
click at [544, 67] on button "Create new Template" at bounding box center [549, 65] width 69 height 15
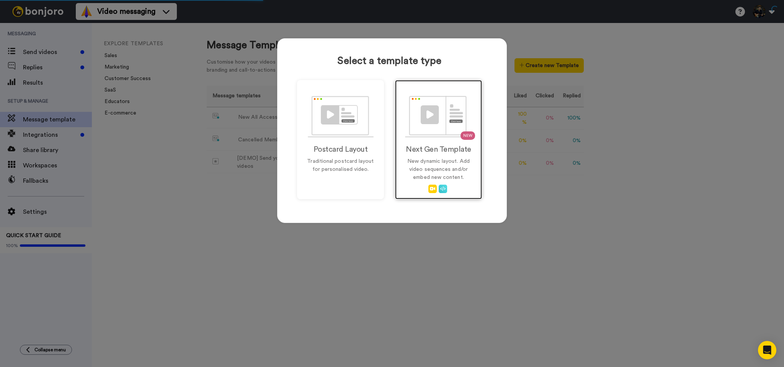
click at [426, 140] on div "NEW Next Gen Template New dynamic layout. Add video sequences and/or embed new …" at bounding box center [438, 139] width 87 height 119
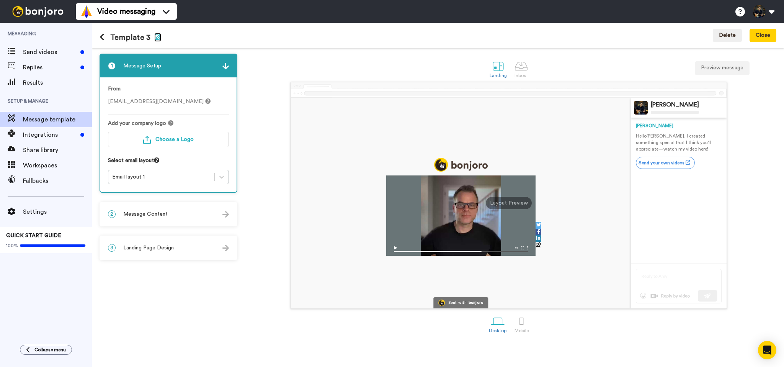
click at [155, 38] on icon "button" at bounding box center [157, 37] width 7 height 6
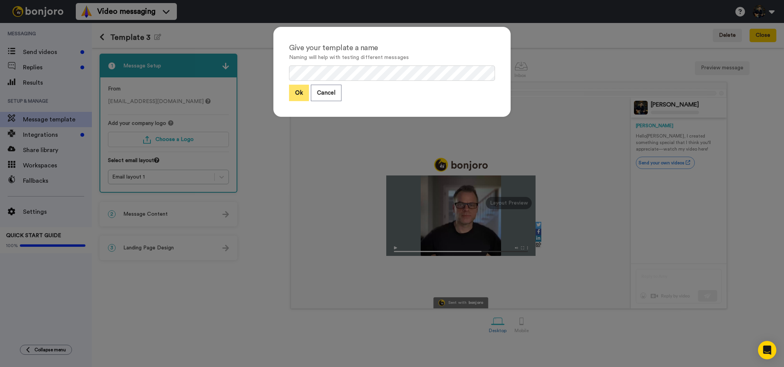
click at [301, 90] on button "Ok" at bounding box center [299, 93] width 20 height 16
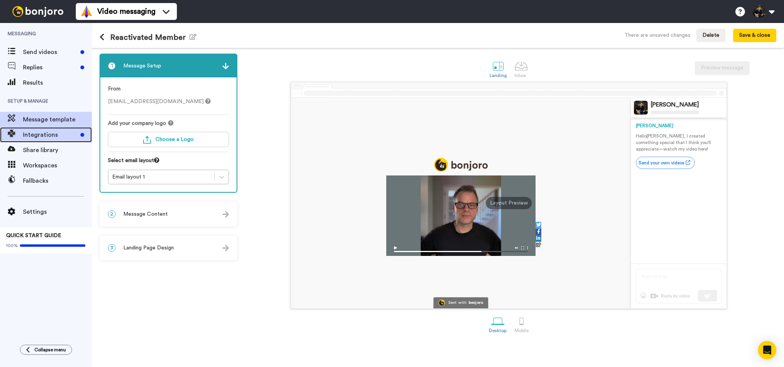
click at [38, 131] on span "Integrations" at bounding box center [50, 134] width 54 height 9
click at [143, 178] on div "Email layout 1" at bounding box center [161, 177] width 98 height 8
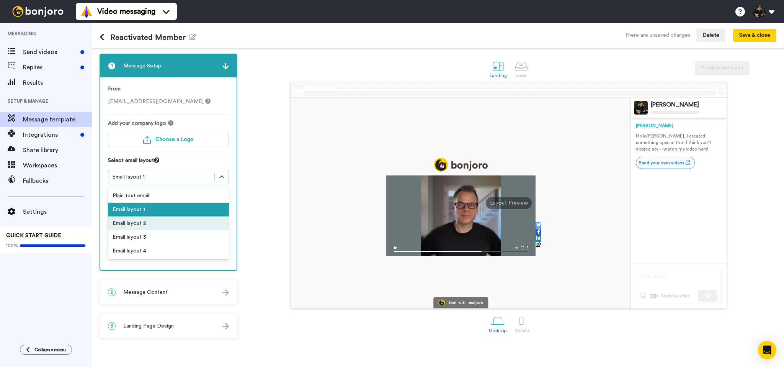
click at [140, 222] on div "Email layout 2" at bounding box center [168, 223] width 121 height 14
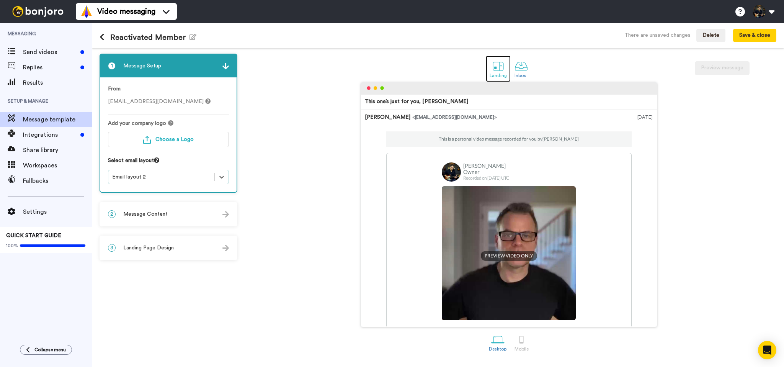
click at [503, 75] on div "Landing" at bounding box center [498, 75] width 17 height 5
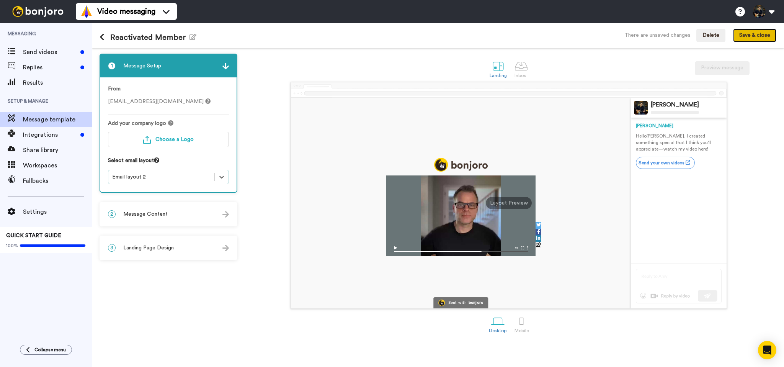
click at [757, 38] on button "Save & close" at bounding box center [754, 36] width 43 height 14
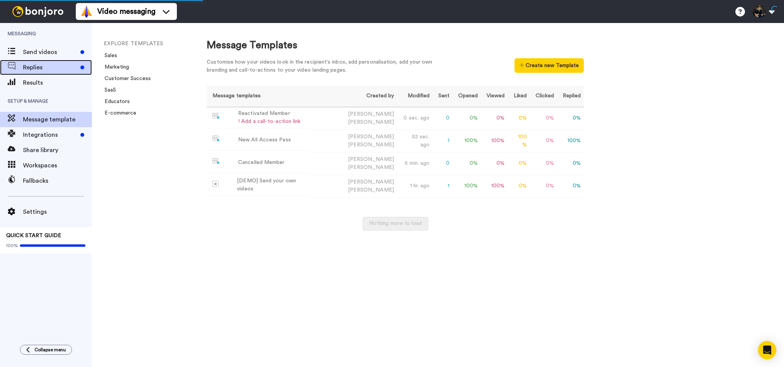
click at [44, 65] on span "Replies" at bounding box center [50, 67] width 54 height 9
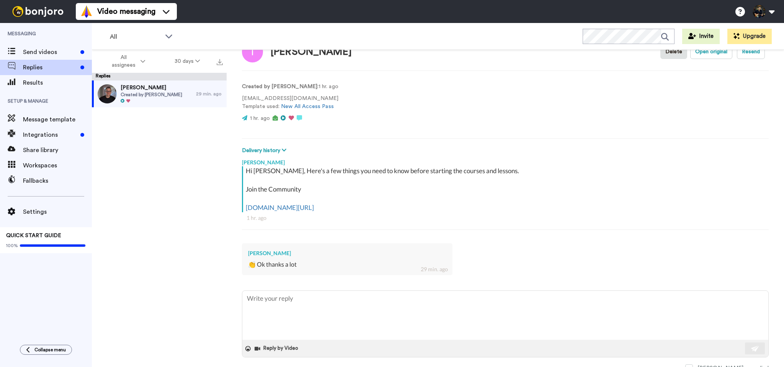
scroll to position [29, 0]
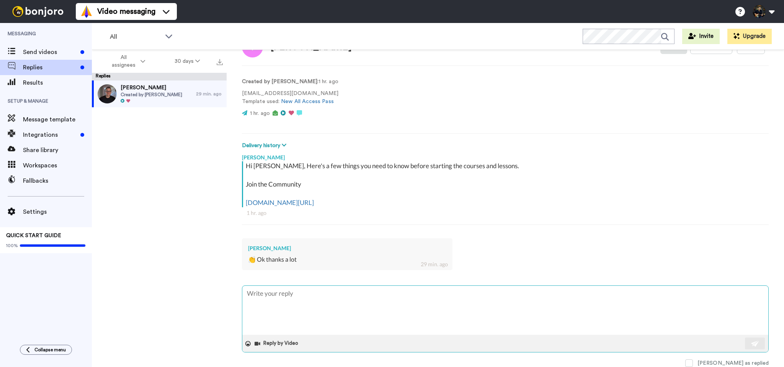
type textarea "x"
type textarea "T"
type textarea "x"
type textarea "Th"
type textarea "x"
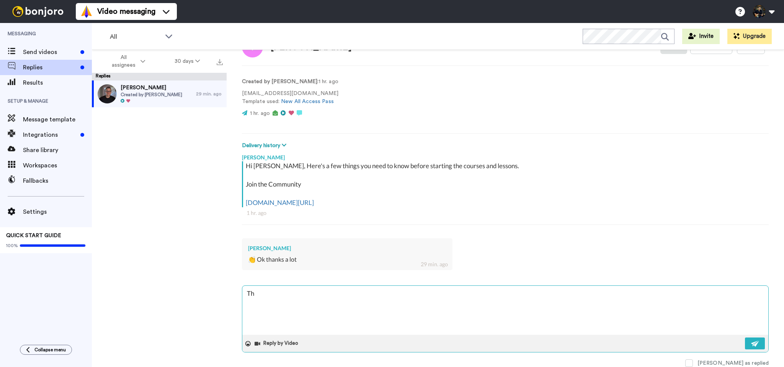
type textarea "Tha"
type textarea "x"
type textarea "Than"
type textarea "x"
type textarea "Thank"
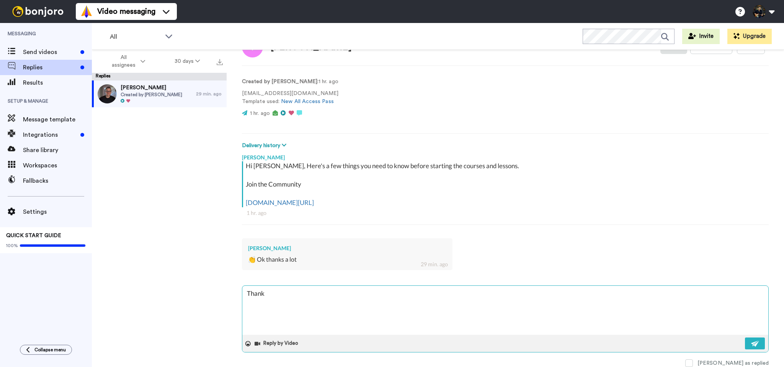
type textarea "x"
type textarea "Thanks"
type textarea "x"
type textarea "Thanks"
type textarea "x"
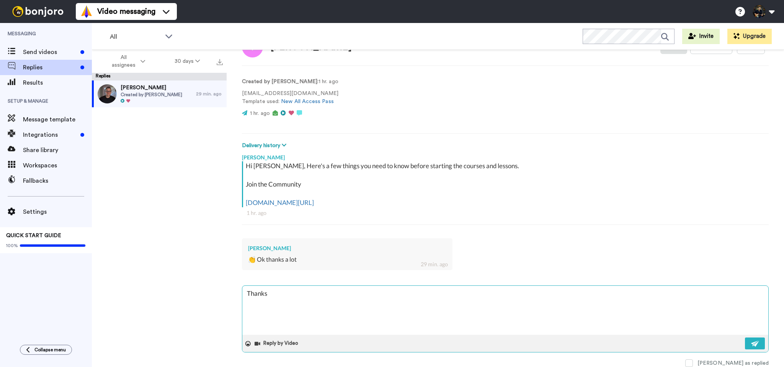
type textarea "Thanks a"
type textarea "x"
type textarea "Thanks a"
type textarea "x"
type textarea "Thanks a l"
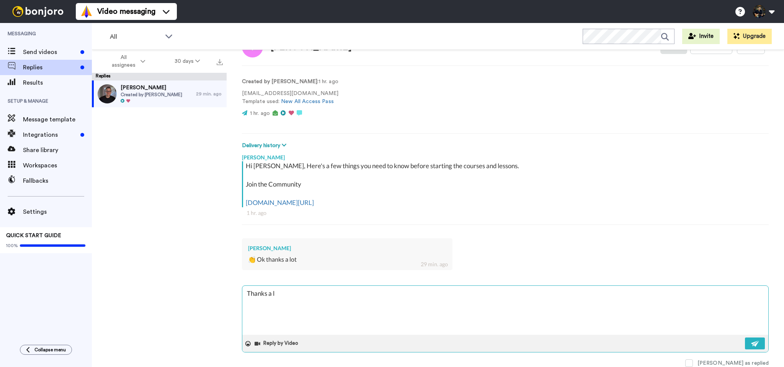
type textarea "x"
type textarea "Thanks a lo"
type textarea "x"
type textarea "Thanks a lot"
click at [759, 342] on img at bounding box center [755, 343] width 8 height 6
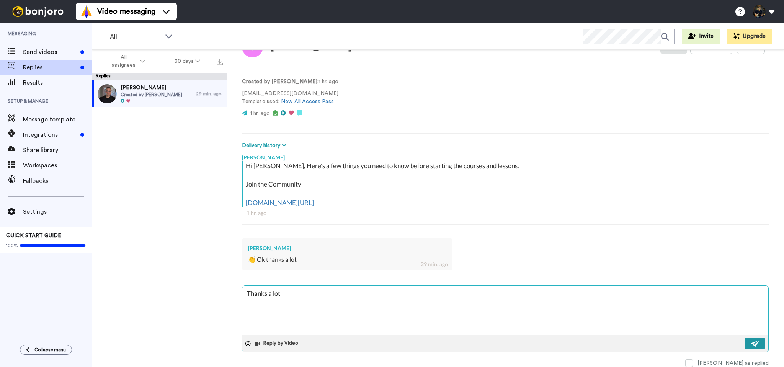
type textarea "x"
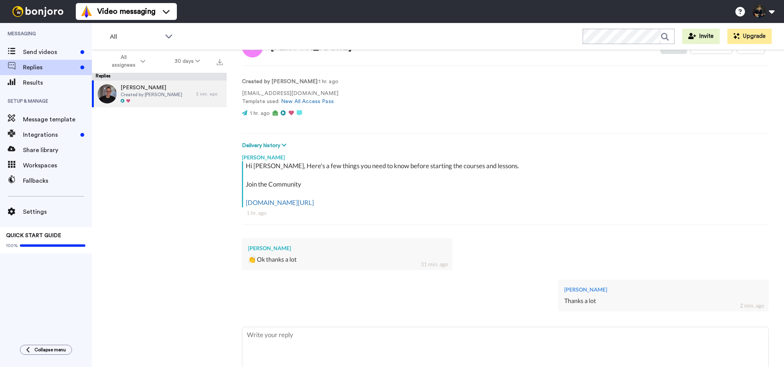
type textarea "x"
click at [43, 134] on span "Integrations" at bounding box center [50, 134] width 54 height 9
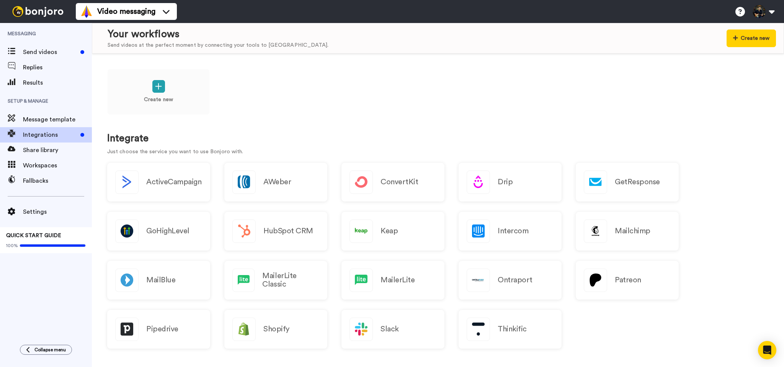
scroll to position [209, 0]
